Goal: Task Accomplishment & Management: Manage account settings

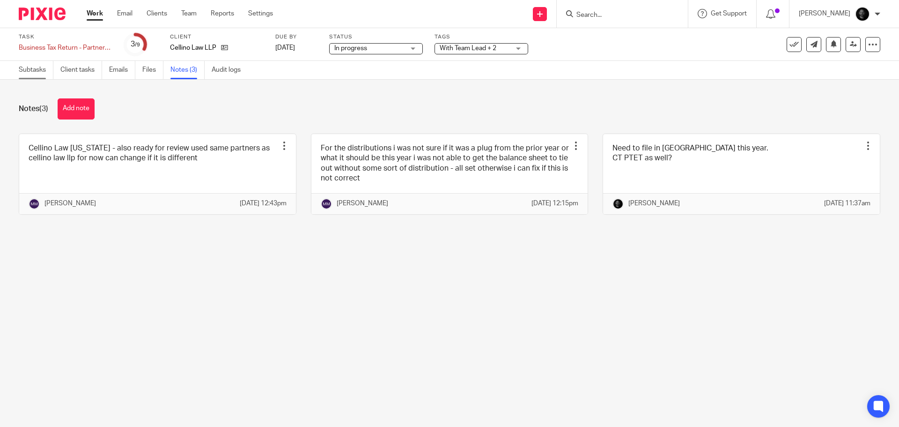
click at [48, 71] on link "Subtasks" at bounding box center [36, 70] width 35 height 18
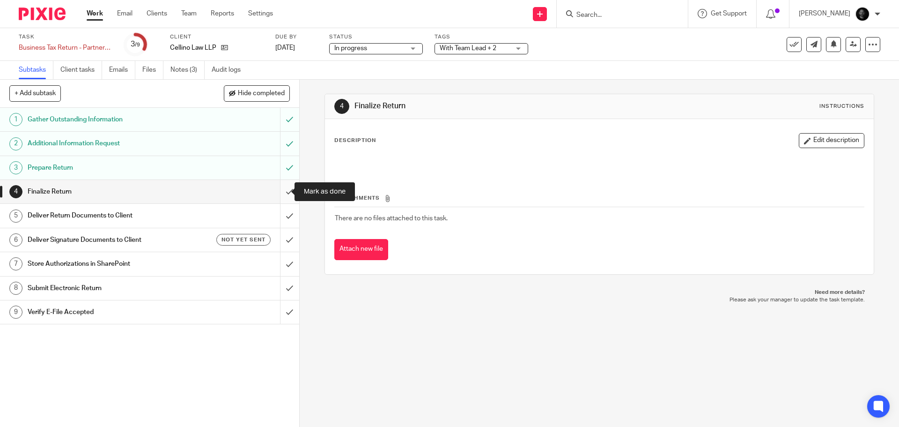
click at [282, 191] on input "submit" at bounding box center [149, 191] width 299 height 23
click at [467, 47] on span "With Team Lead + 2" at bounding box center [468, 48] width 57 height 7
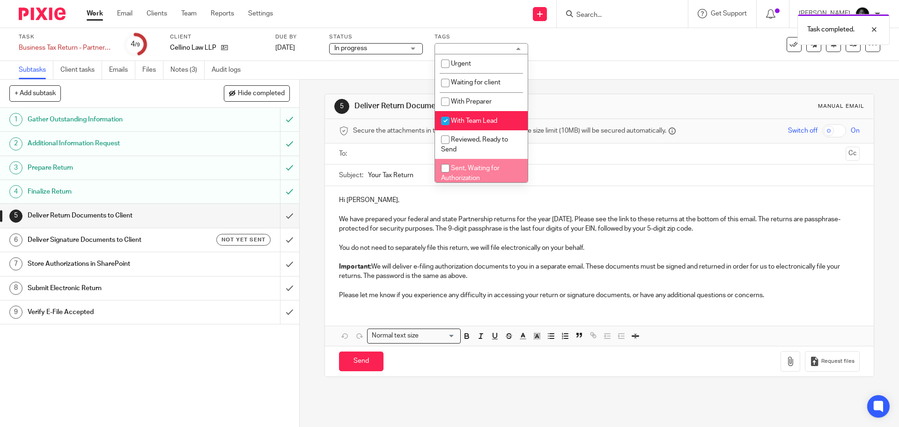
drag, startPoint x: 464, startPoint y: 167, endPoint x: 465, endPoint y: 161, distance: 6.1
click at [465, 166] on span "Sent, Waiting for Authorization" at bounding box center [470, 173] width 59 height 16
checkbox input "true"
click at [468, 121] on span "With Team Lead" at bounding box center [474, 121] width 46 height 7
checkbox input "false"
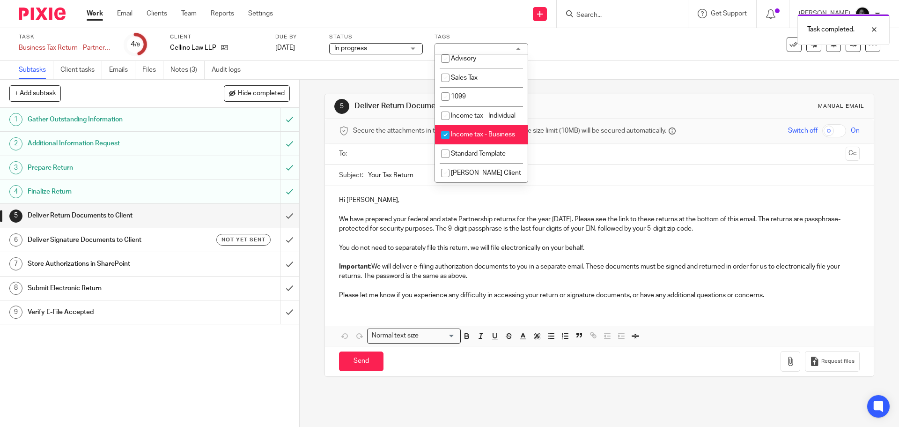
scroll to position [291, 0]
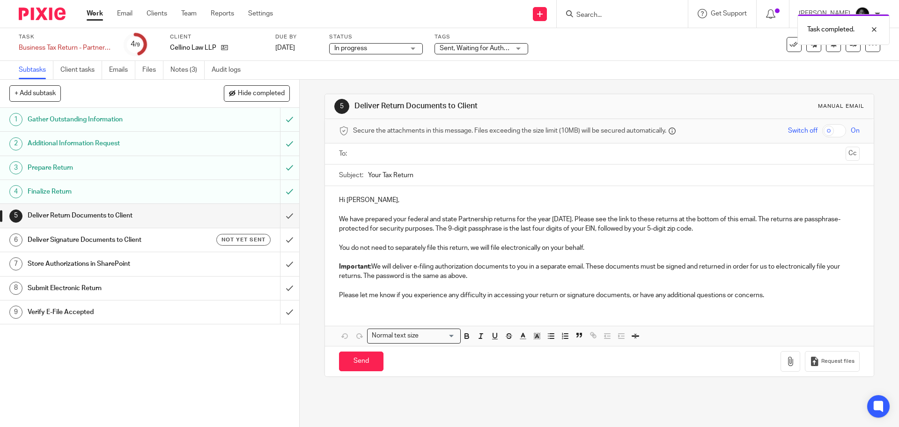
click at [581, 64] on div "Subtasks Client tasks Emails Files Notes (3) Audit logs" at bounding box center [449, 70] width 899 height 19
click at [415, 151] on input "text" at bounding box center [599, 154] width 485 height 11
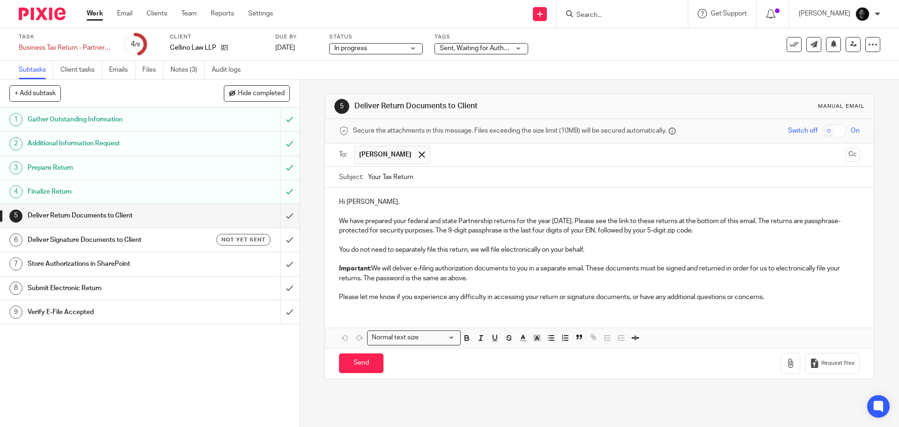
click at [443, 177] on input "Your Tax Return" at bounding box center [613, 177] width 491 height 21
type input "Your Tax Return - Cellino Law LLP"
click at [823, 127] on input "checkbox" at bounding box center [835, 130] width 24 height 13
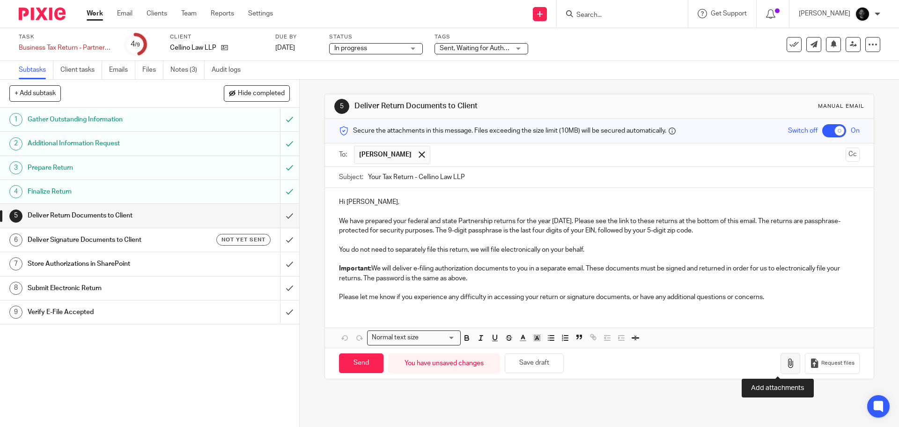
click at [786, 365] on icon "button" at bounding box center [790, 362] width 9 height 9
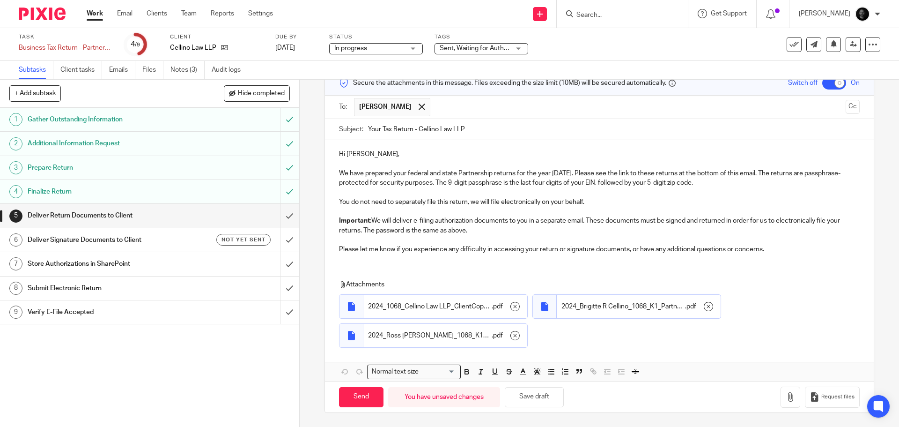
scroll to position [48, 0]
click at [357, 398] on input "Send" at bounding box center [361, 397] width 45 height 20
checkbox input "false"
type input "Sent"
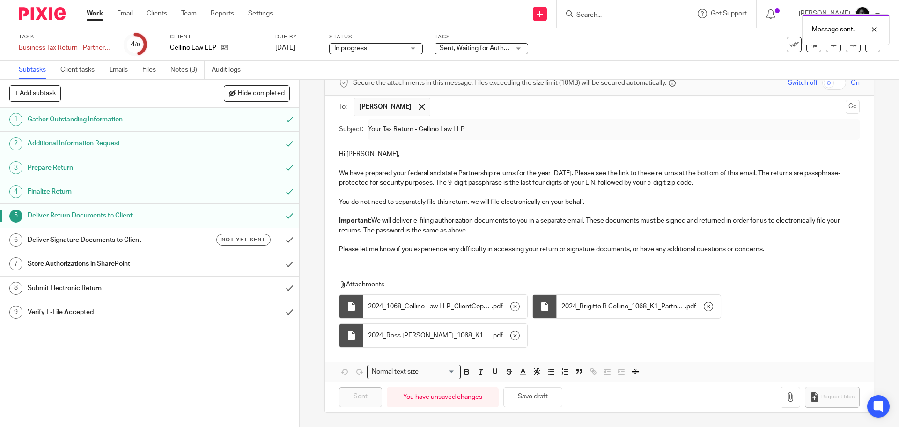
click at [142, 245] on h1 "Deliver Signature Documents to Client" at bounding box center [109, 240] width 162 height 14
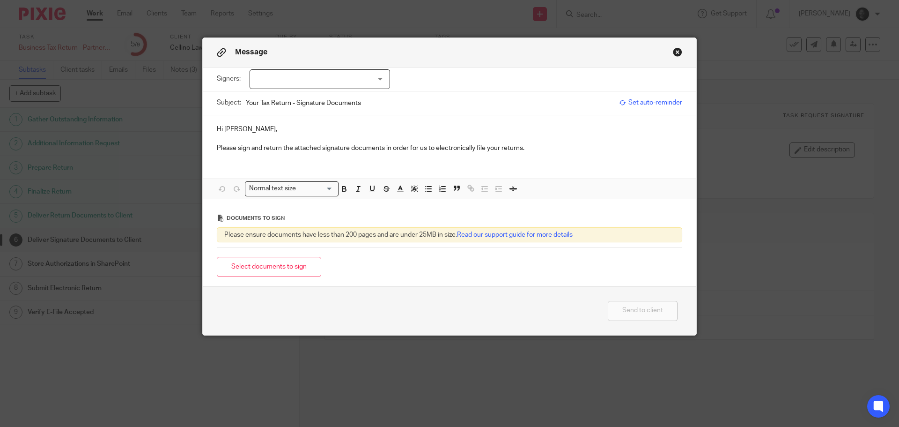
click at [303, 88] on div at bounding box center [320, 79] width 141 height 20
click at [303, 82] on div at bounding box center [320, 79] width 141 height 20
click at [271, 87] on div at bounding box center [320, 79] width 141 height 20
click at [257, 97] on input "checkbox" at bounding box center [257, 98] width 18 height 18
checkbox input "true"
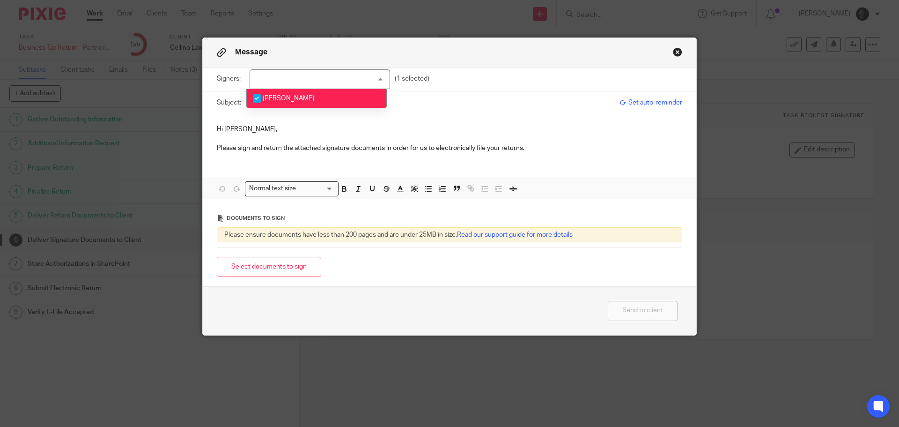
click at [248, 137] on p at bounding box center [450, 138] width 466 height 9
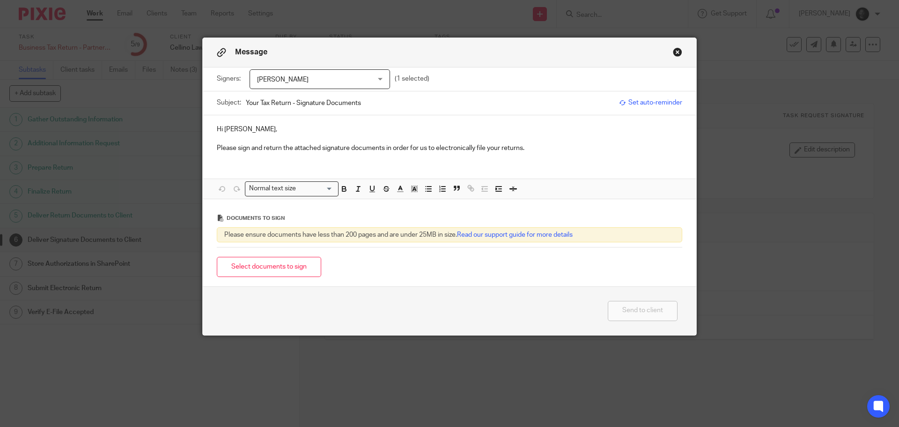
click at [252, 278] on div "Select documents to sign" at bounding box center [450, 267] width 466 height 30
click at [252, 275] on button "Select documents to sign" at bounding box center [269, 267] width 104 height 20
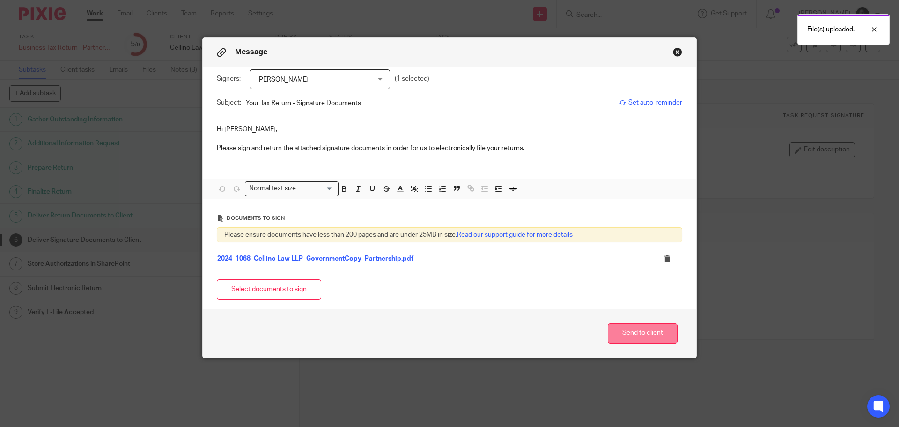
click at [640, 327] on button "Send to client" at bounding box center [643, 333] width 70 height 20
